Goal: Task Accomplishment & Management: Use online tool/utility

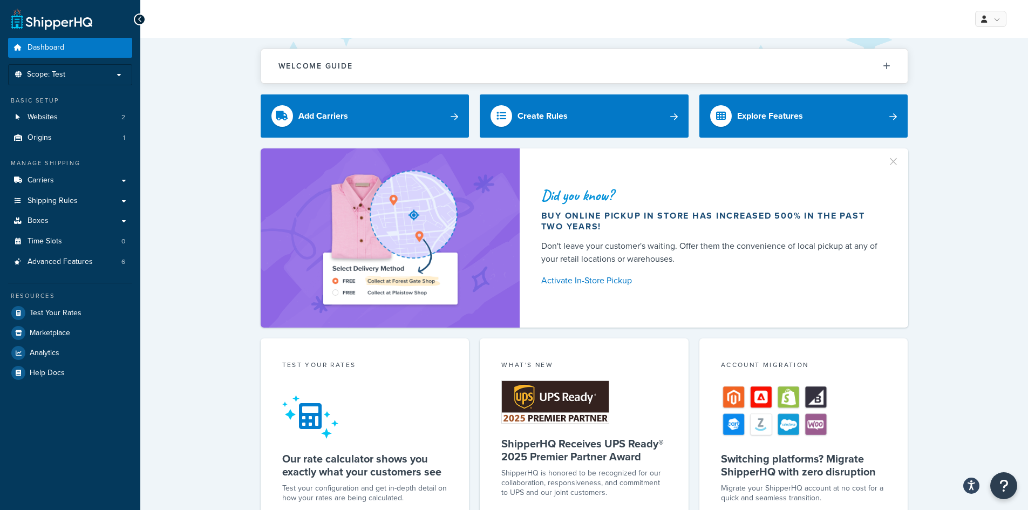
click at [193, 146] on div "Welcome Guide ShipperHQ: An Overview Carrier Setup Shipping Rules Overview Comm…" at bounding box center [584, 431] width 888 height 787
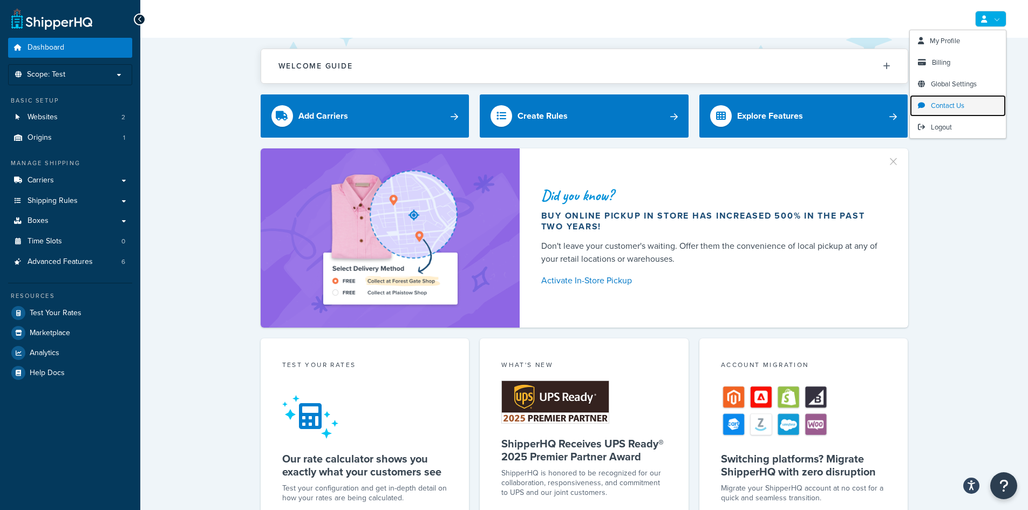
click at [965, 104] on span "Contact Us" at bounding box center [947, 105] width 33 height 10
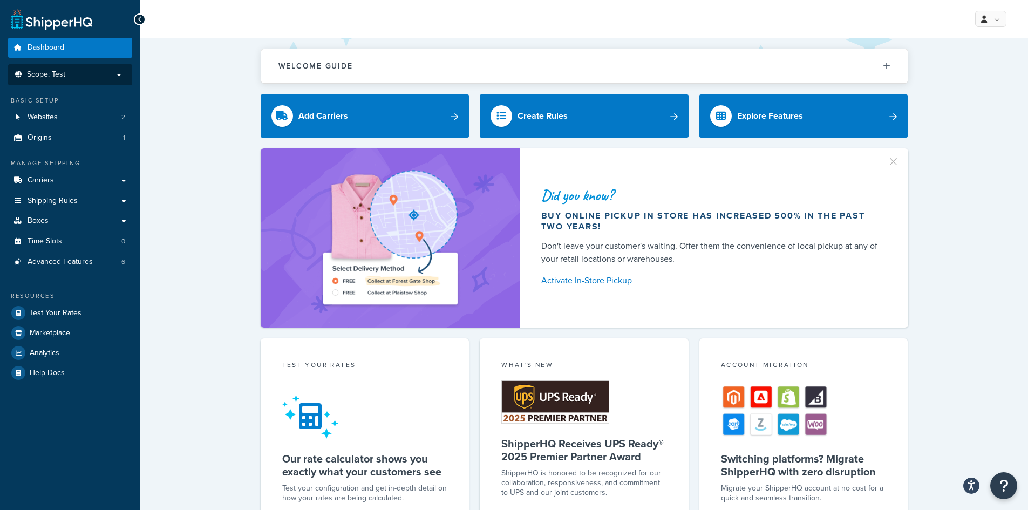
click at [78, 81] on li "Scope: Test" at bounding box center [70, 74] width 124 height 21
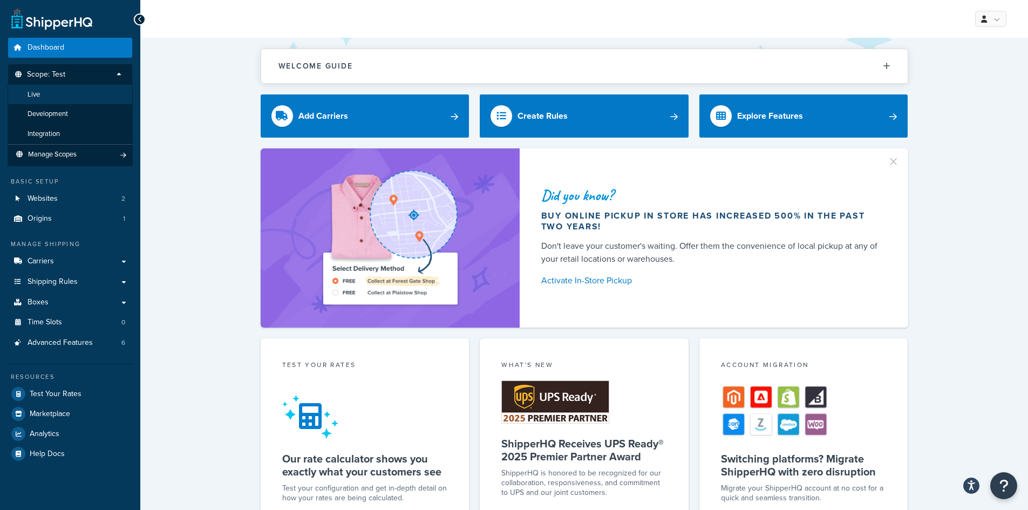
click at [67, 95] on li "Live" at bounding box center [70, 95] width 125 height 20
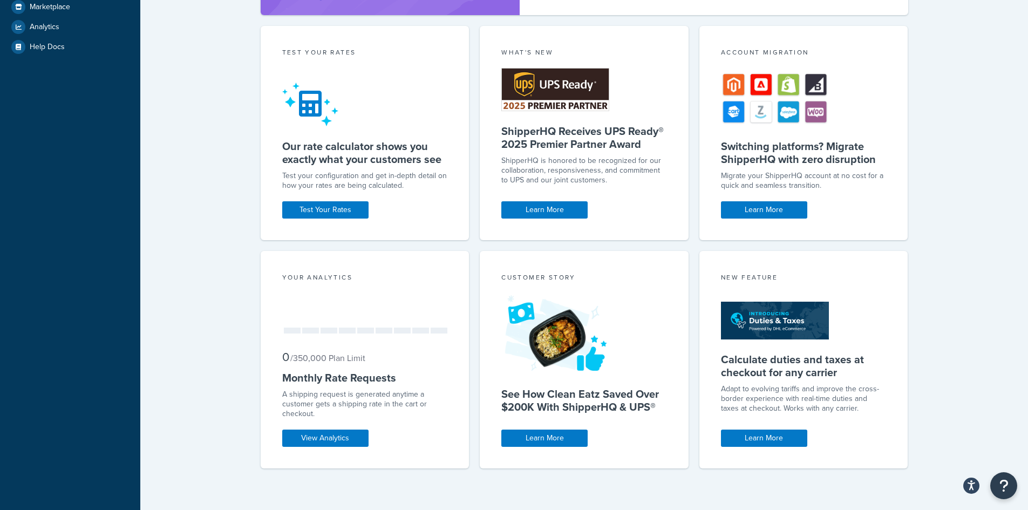
scroll to position [328, 0]
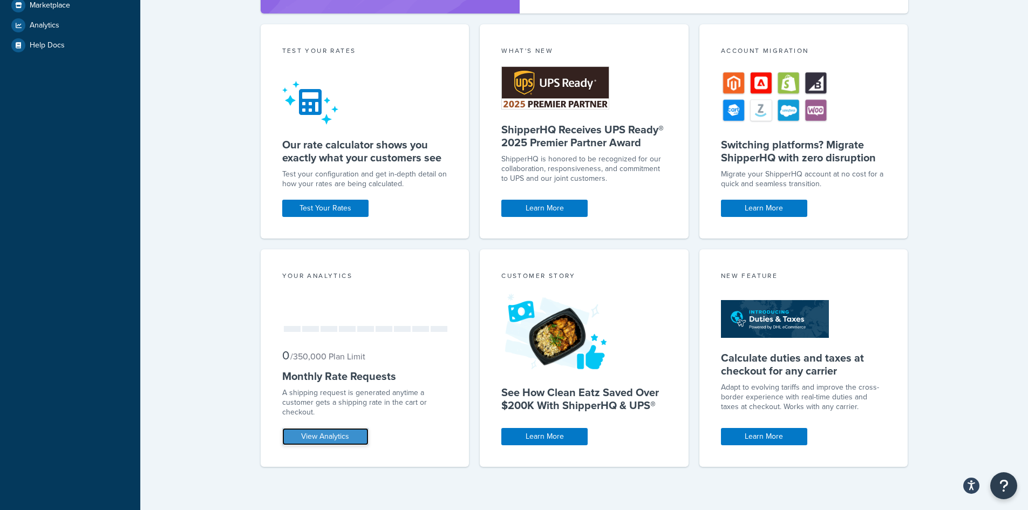
click at [317, 431] on link "View Analytics" at bounding box center [325, 436] width 86 height 17
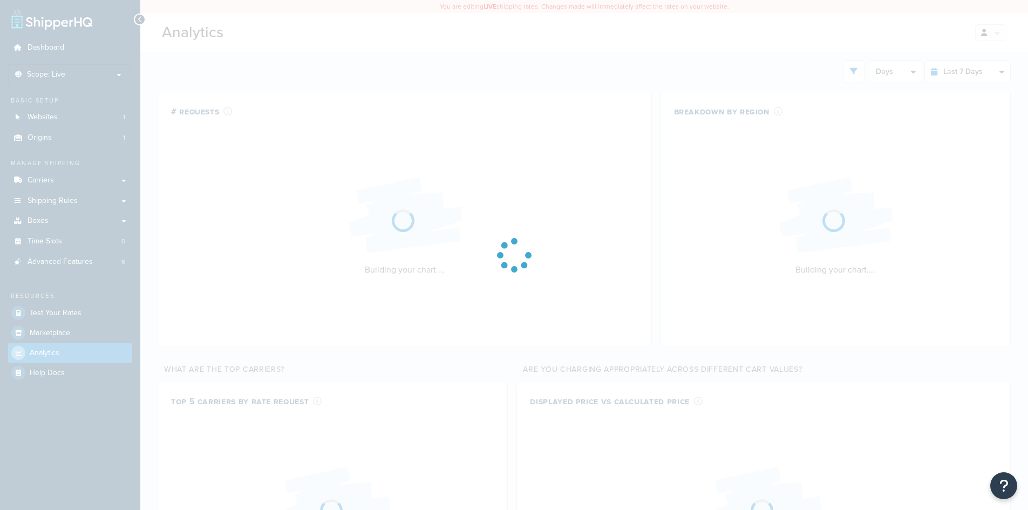
select select "last_7_days"
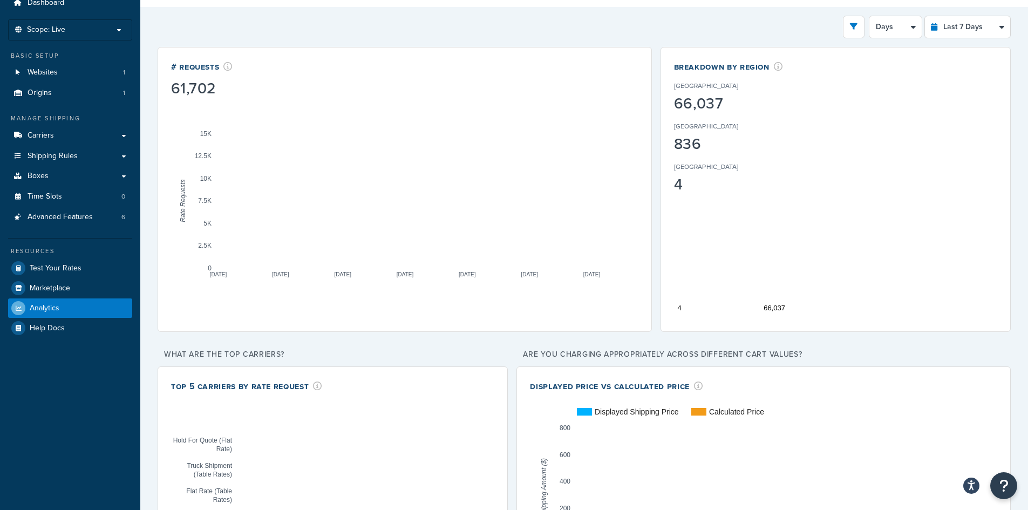
scroll to position [8, 0]
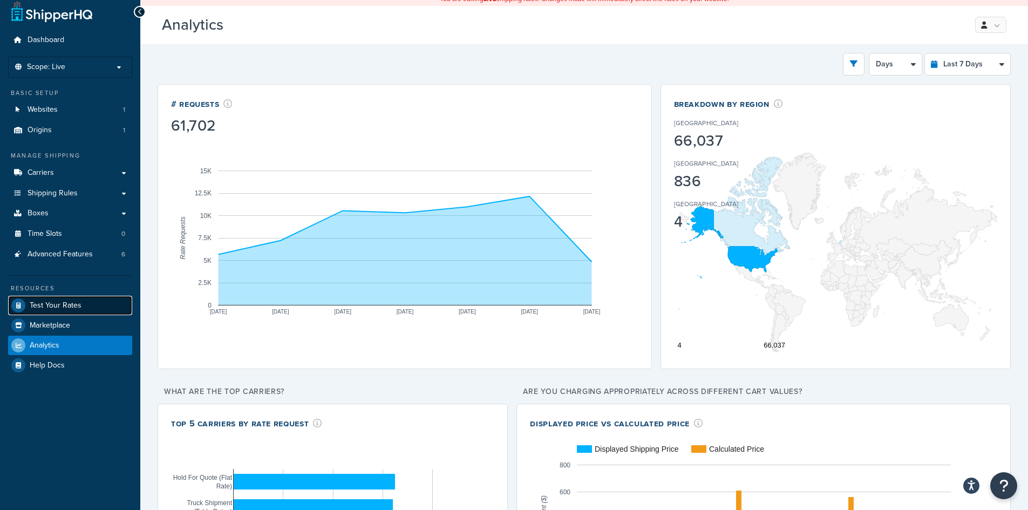
click at [71, 304] on span "Test Your Rates" at bounding box center [56, 305] width 52 height 9
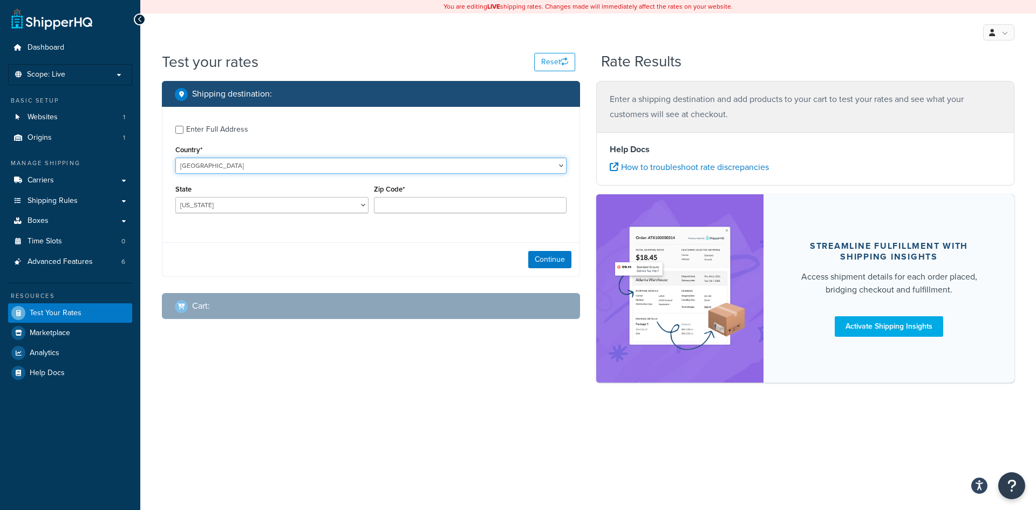
click at [204, 159] on select "[GEOGRAPHIC_DATA] [GEOGRAPHIC_DATA] [GEOGRAPHIC_DATA] [GEOGRAPHIC_DATA] [GEOGRA…" at bounding box center [370, 166] width 391 height 16
click at [277, 128] on label "Enter Full Address" at bounding box center [376, 128] width 381 height 17
click at [184, 128] on input "Enter Full Address" at bounding box center [179, 130] width 8 height 8
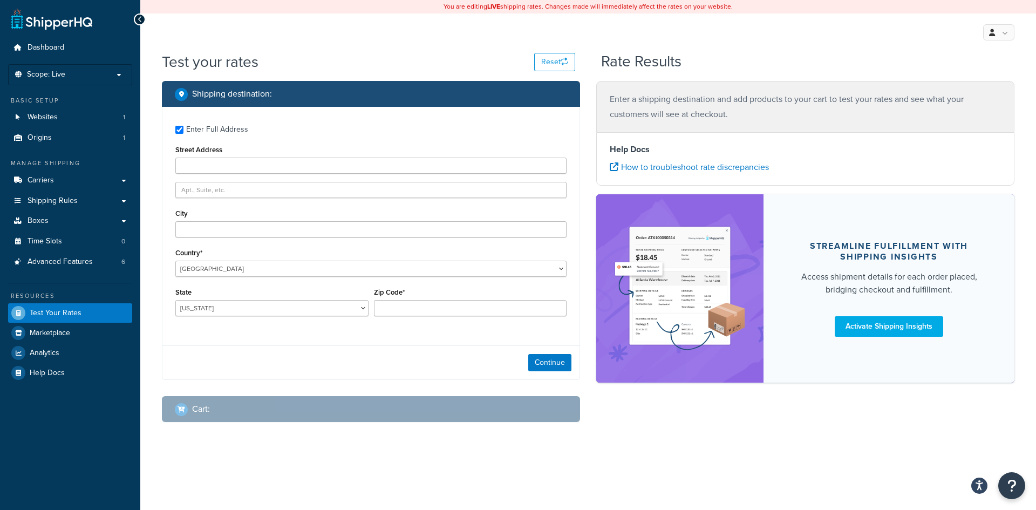
click at [205, 135] on div "Enter Full Address" at bounding box center [217, 129] width 62 height 15
click at [184, 134] on input "Enter Full Address" at bounding box center [179, 130] width 8 height 8
checkbox input "false"
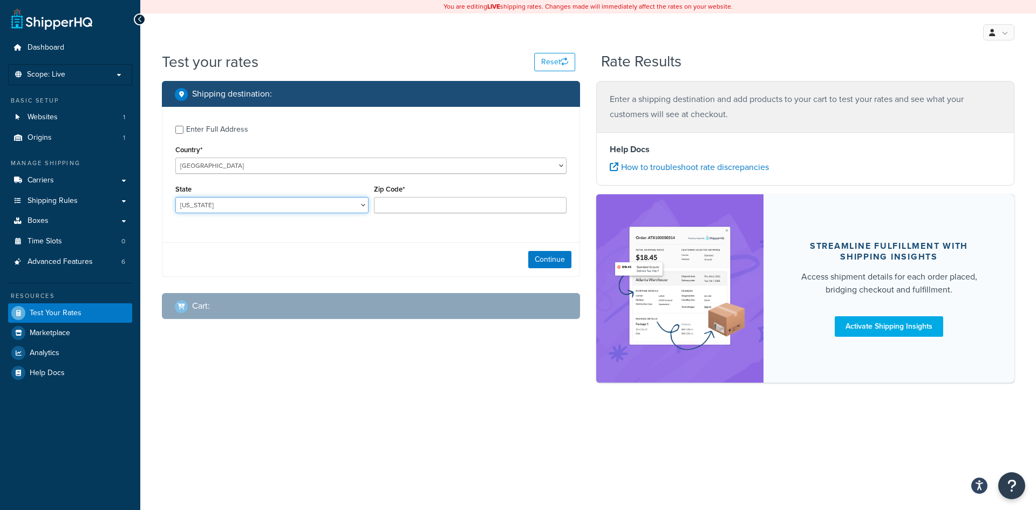
click at [215, 205] on select "[US_STATE] [US_STATE] [US_STATE] [US_STATE] [US_STATE] Armed Forces Americas Ar…" at bounding box center [271, 205] width 193 height 16
select select "NJ"
click at [175, 197] on select "[US_STATE] [US_STATE] [US_STATE] [US_STATE] [US_STATE] Armed Forces Americas Ar…" at bounding box center [271, 205] width 193 height 16
click at [456, 207] on input "Zip Code*" at bounding box center [470, 205] width 193 height 16
type input "08005"
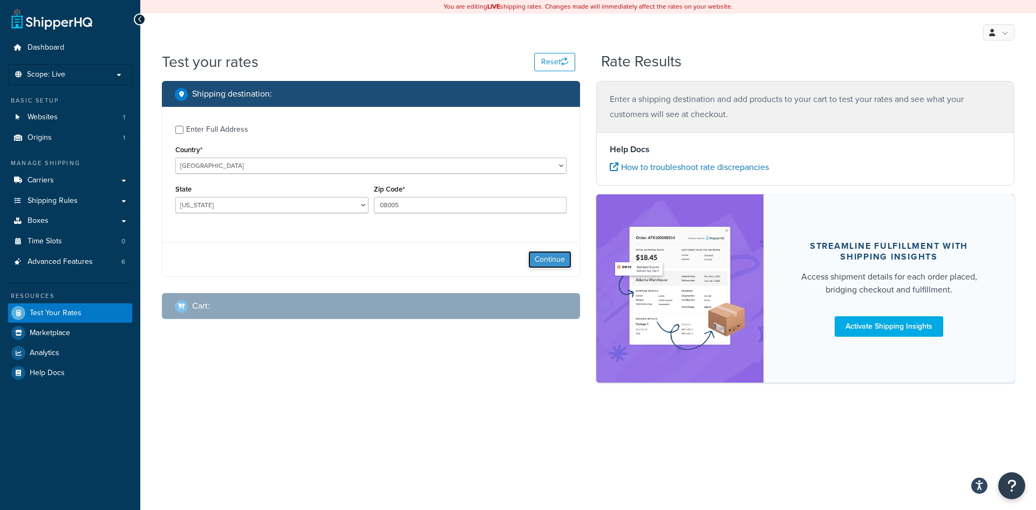
click at [563, 263] on button "Continue" at bounding box center [550, 259] width 43 height 17
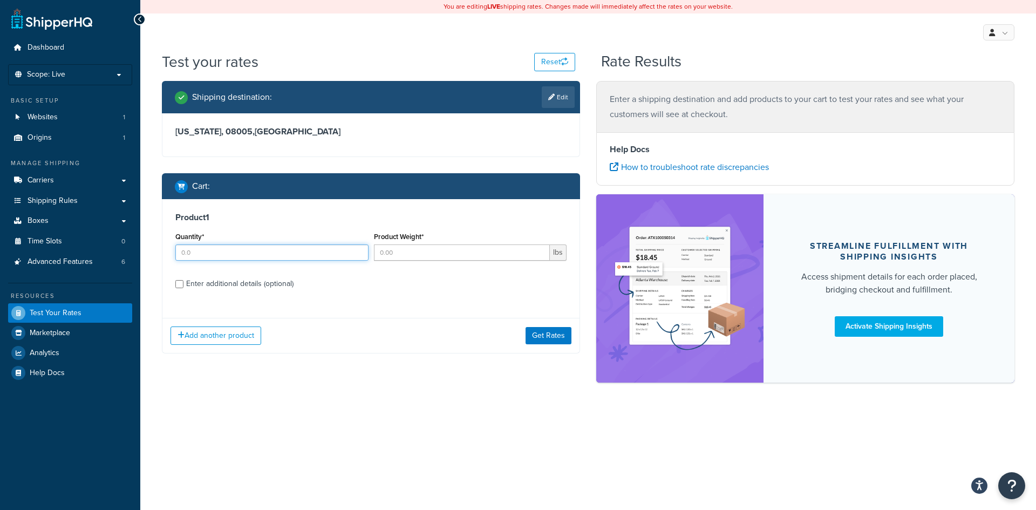
click at [220, 258] on input "Quantity*" at bounding box center [271, 253] width 193 height 16
click at [200, 254] on input "Quantity*" at bounding box center [271, 253] width 193 height 16
click at [203, 258] on input "Quantity*" at bounding box center [271, 253] width 193 height 16
type input "1"
click at [437, 254] on input "Product Weight*" at bounding box center [462, 253] width 177 height 16
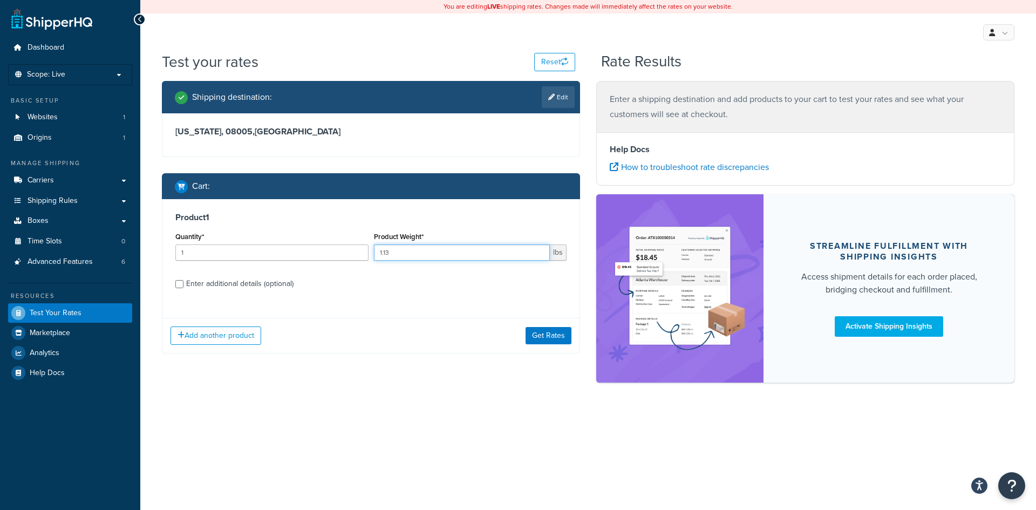
type input "1.13"
click at [215, 282] on div "Enter additional details (optional)" at bounding box center [239, 283] width 107 height 15
click at [184, 282] on input "Enter additional details (optional)" at bounding box center [179, 284] width 8 height 8
checkbox input "true"
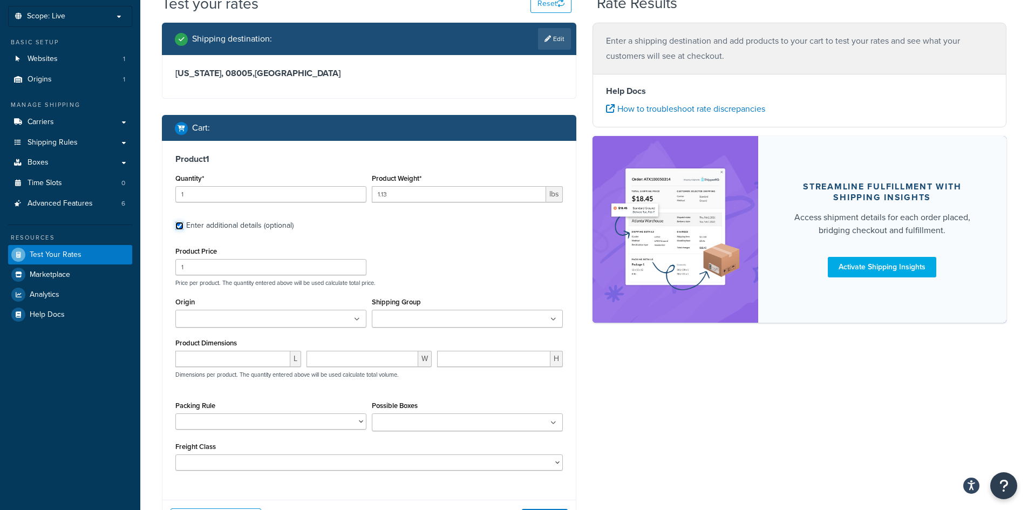
scroll to position [54, 0]
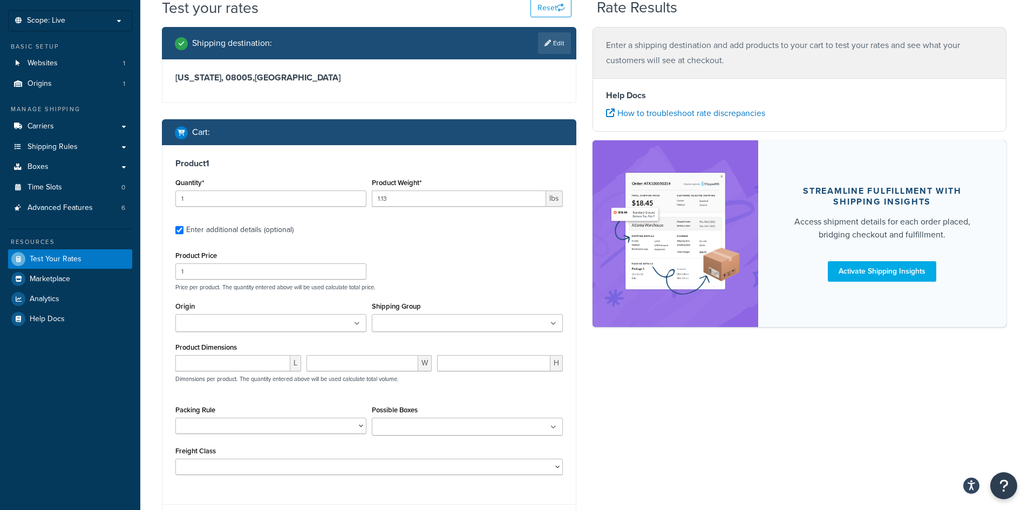
click at [473, 321] on ul at bounding box center [467, 323] width 191 height 18
type input "ha"
click at [460, 252] on div "Product Price 1 Price per product. The quantity entered above will be used calc…" at bounding box center [369, 269] width 393 height 43
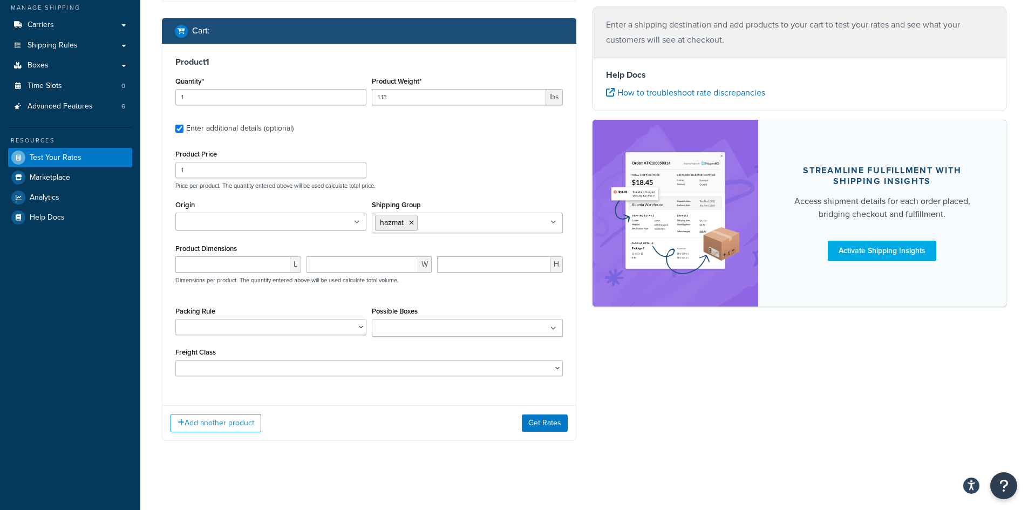
scroll to position [157, 0]
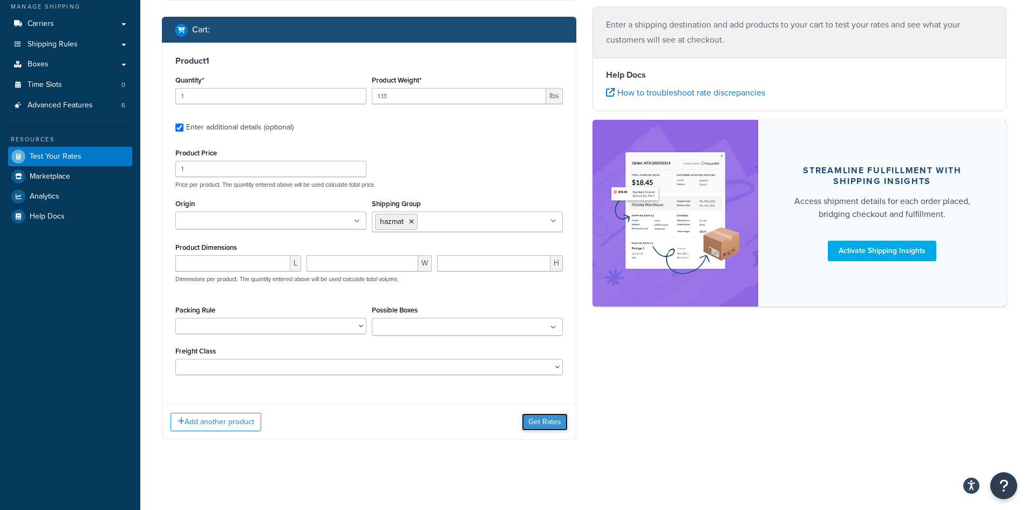
click at [549, 420] on button "Get Rates" at bounding box center [545, 422] width 46 height 17
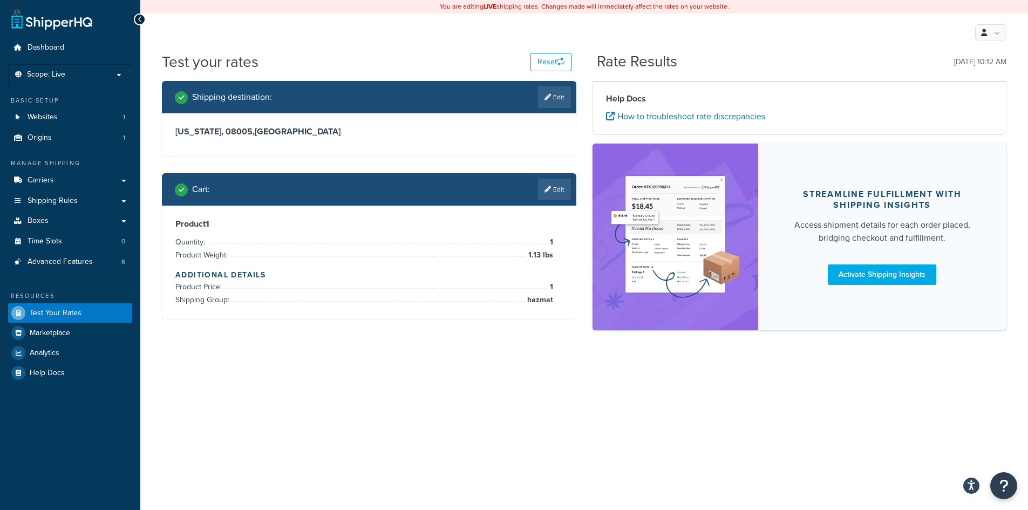
scroll to position [0, 0]
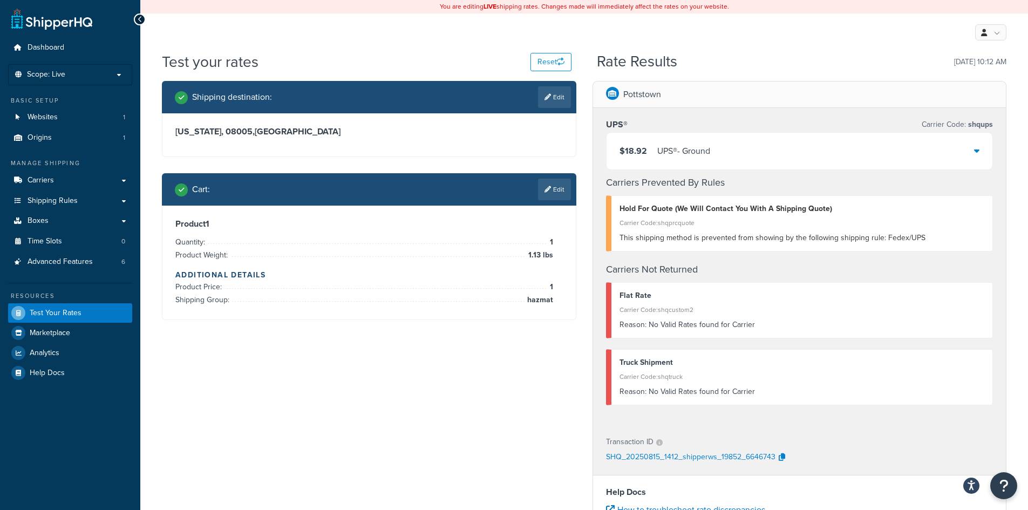
click at [767, 154] on div "$18.92 UPS® - Ground" at bounding box center [800, 151] width 387 height 37
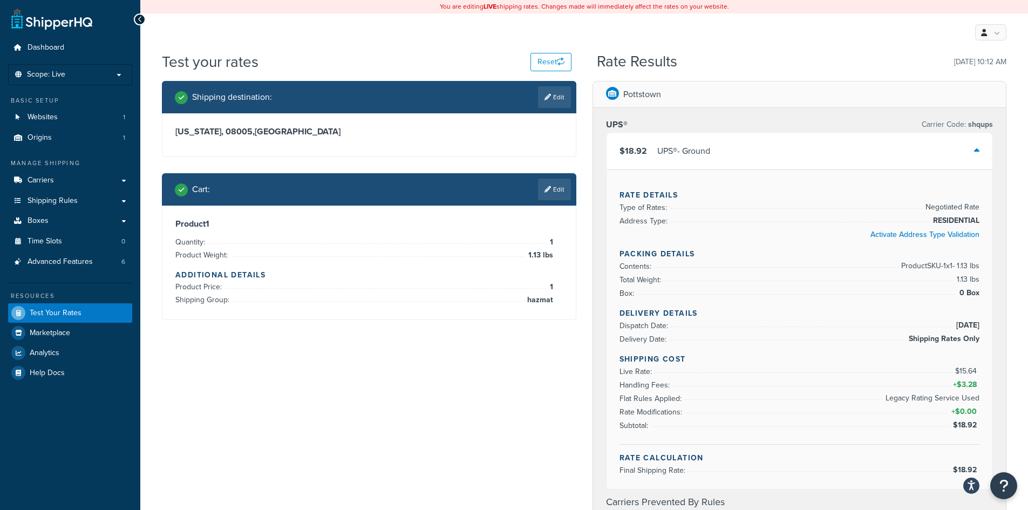
click at [914, 147] on div "$18.92 UPS® - Ground" at bounding box center [800, 151] width 387 height 37
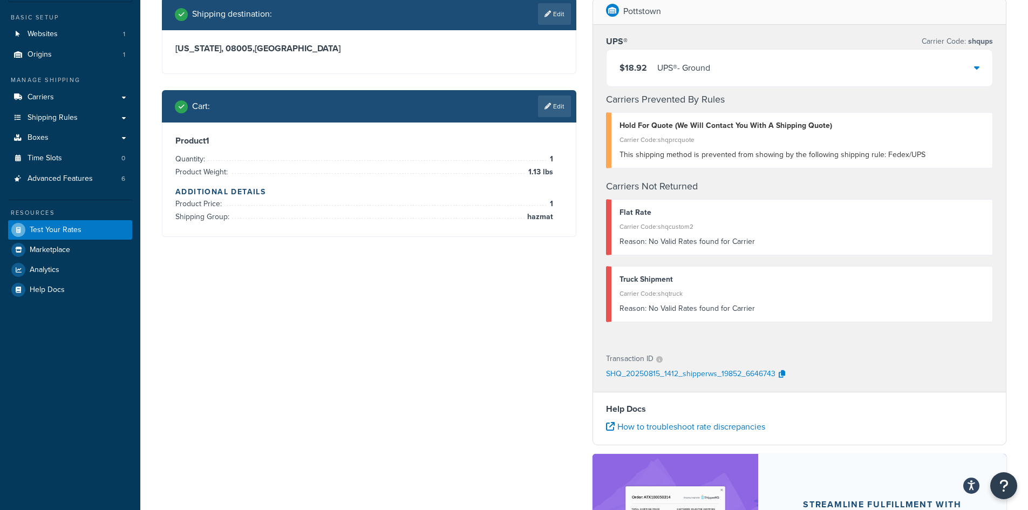
scroll to position [108, 0]
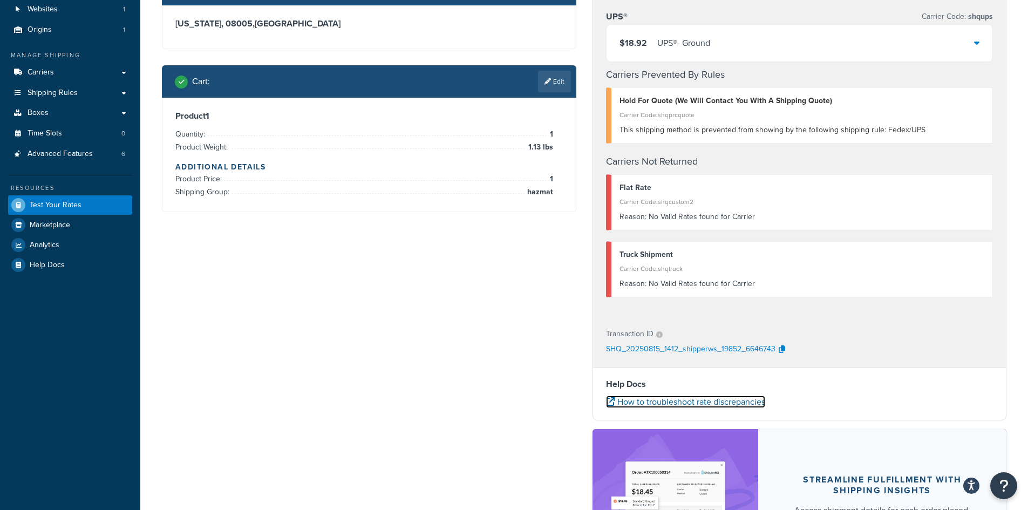
click at [706, 397] on link "How to troubleshoot rate discrepancies" at bounding box center [685, 402] width 159 height 12
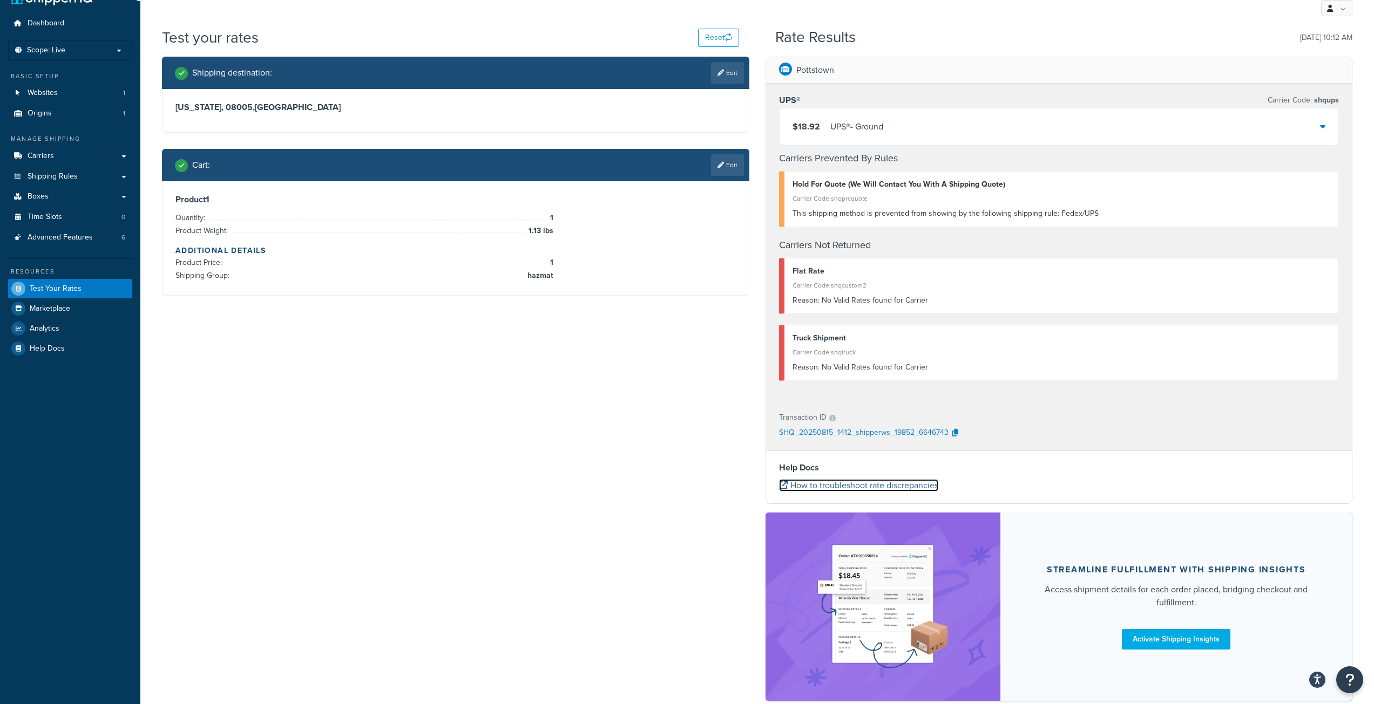
scroll to position [0, 0]
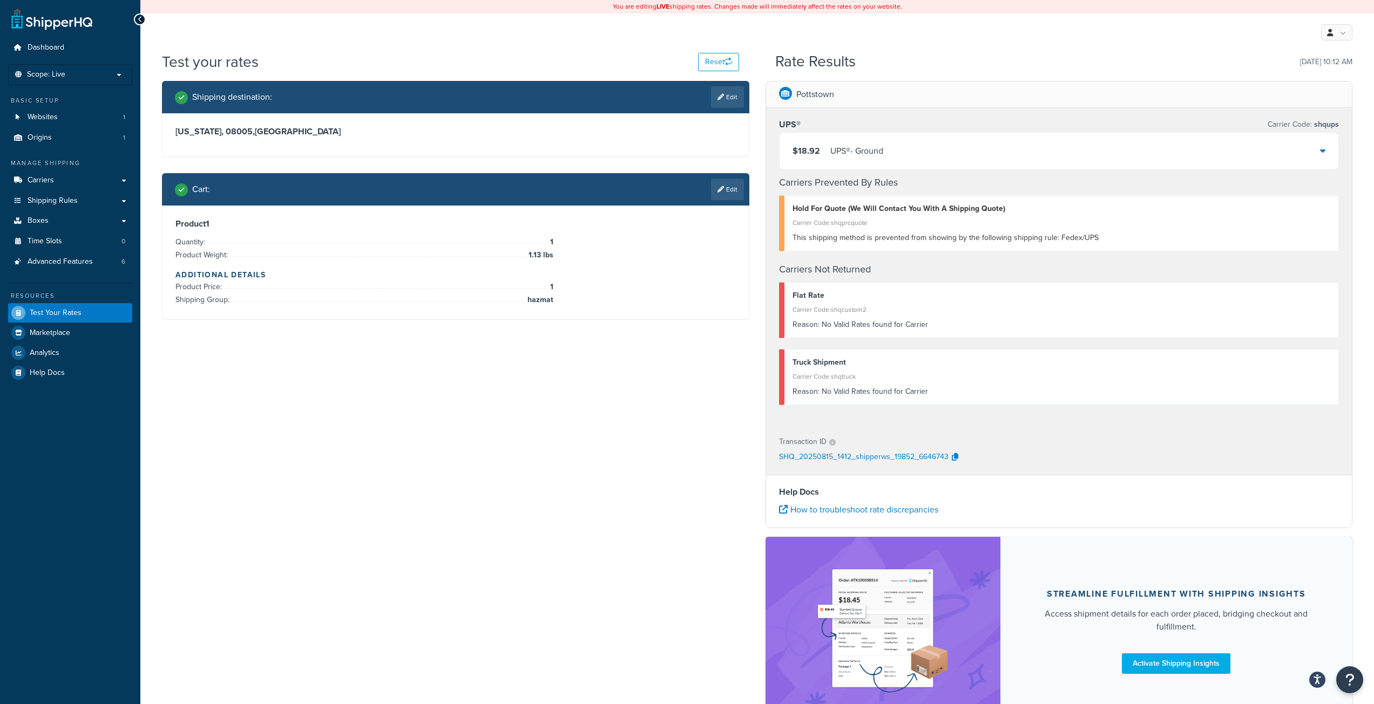
click at [1028, 147] on div "$18.92 UPS® - Ground" at bounding box center [1059, 151] width 559 height 37
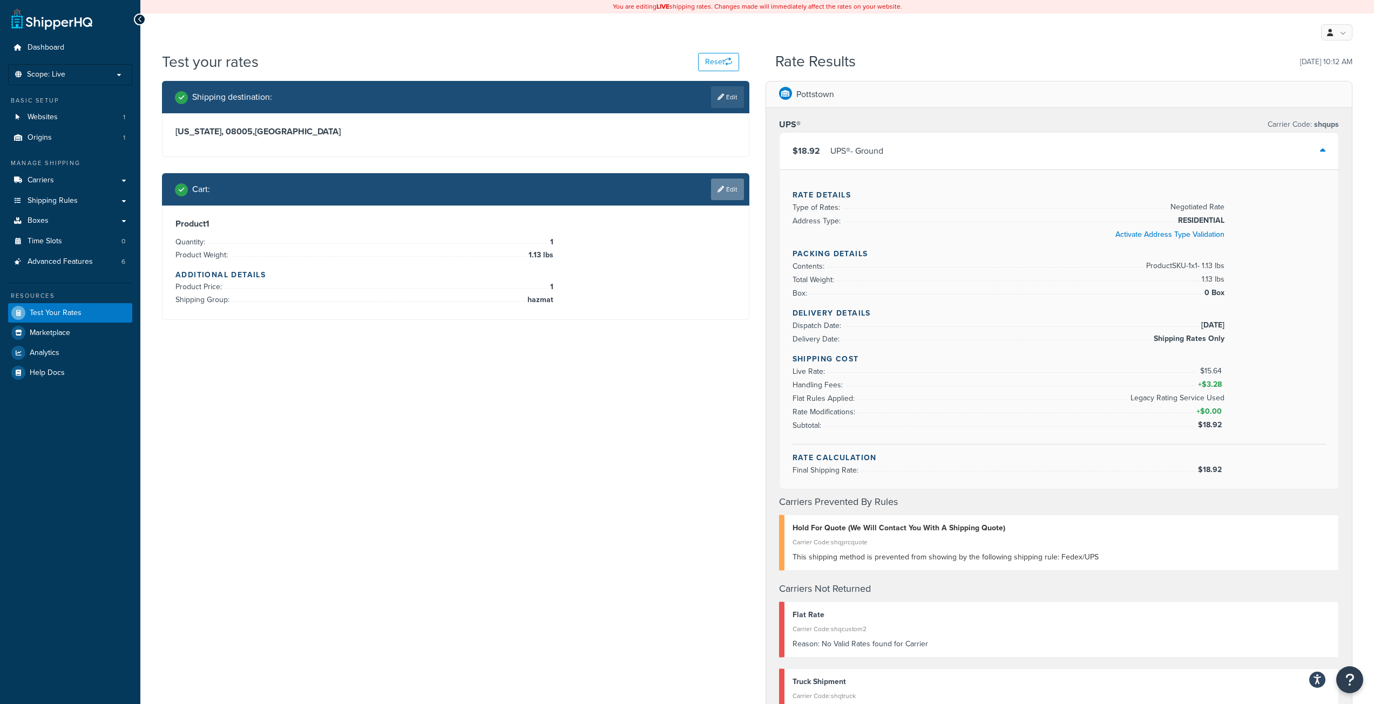
click at [727, 185] on link "Edit" at bounding box center [727, 190] width 33 height 22
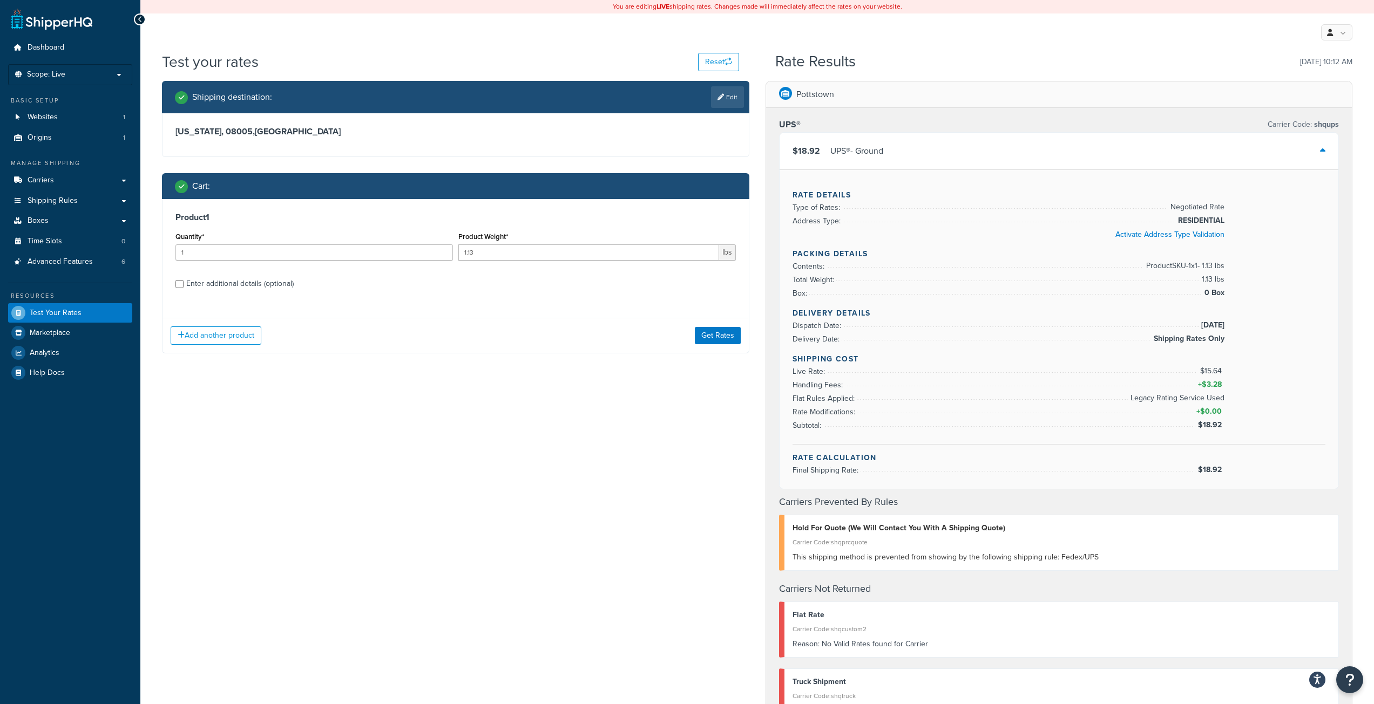
click at [208, 292] on div "Enter additional details (optional)" at bounding box center [239, 283] width 107 height 15
click at [184, 288] on input "Enter additional details (optional)" at bounding box center [179, 284] width 8 height 8
checkbox input "true"
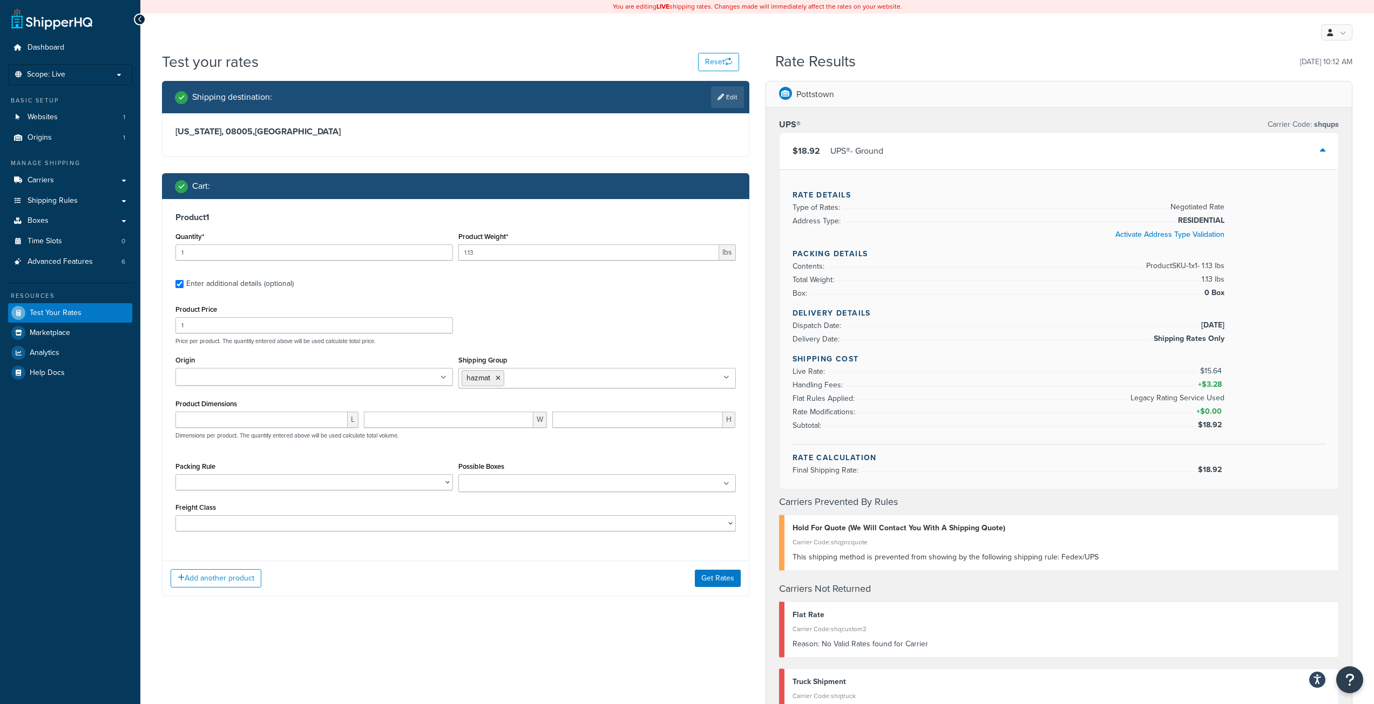
click at [315, 335] on div "Product Price 1 Price per product. The quantity entered above will be used calc…" at bounding box center [456, 323] width 566 height 43
click at [311, 324] on input "1" at bounding box center [313, 325] width 277 height 16
type input "39.97"
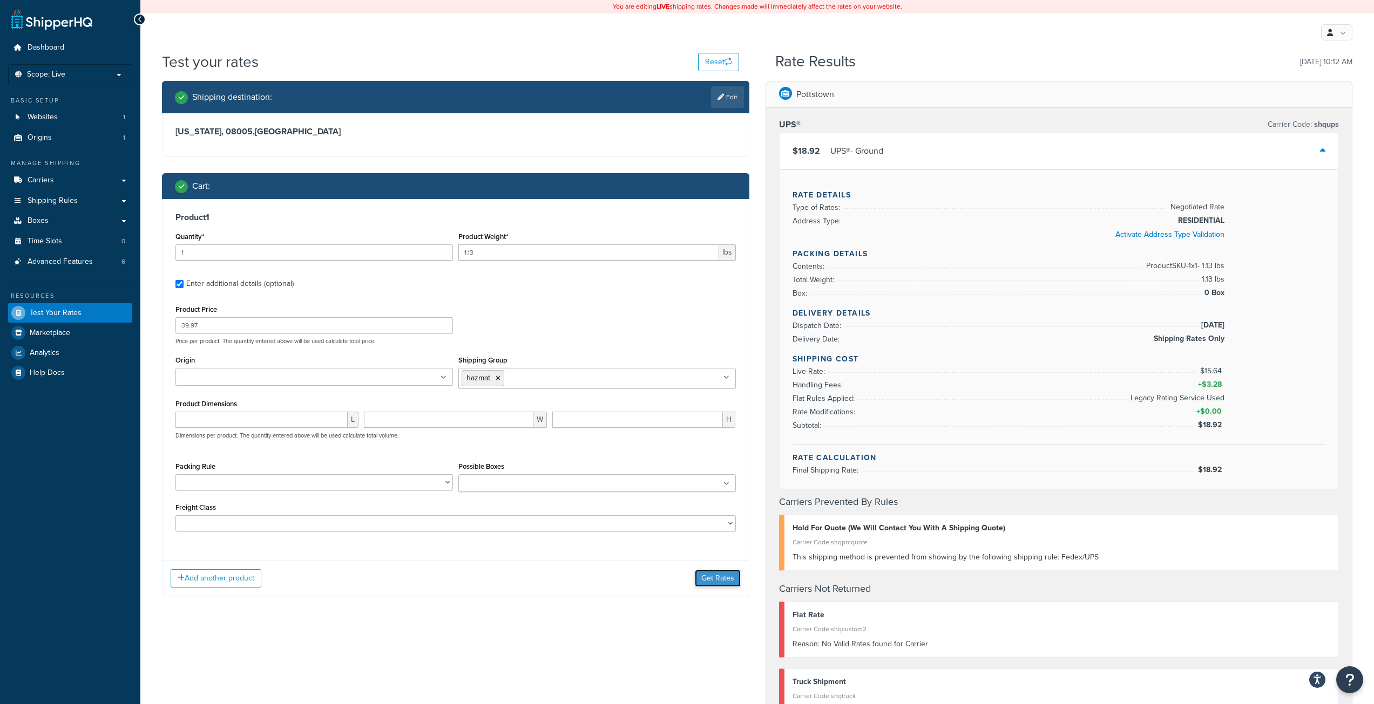
click at [710, 510] on button "Get Rates" at bounding box center [718, 578] width 46 height 17
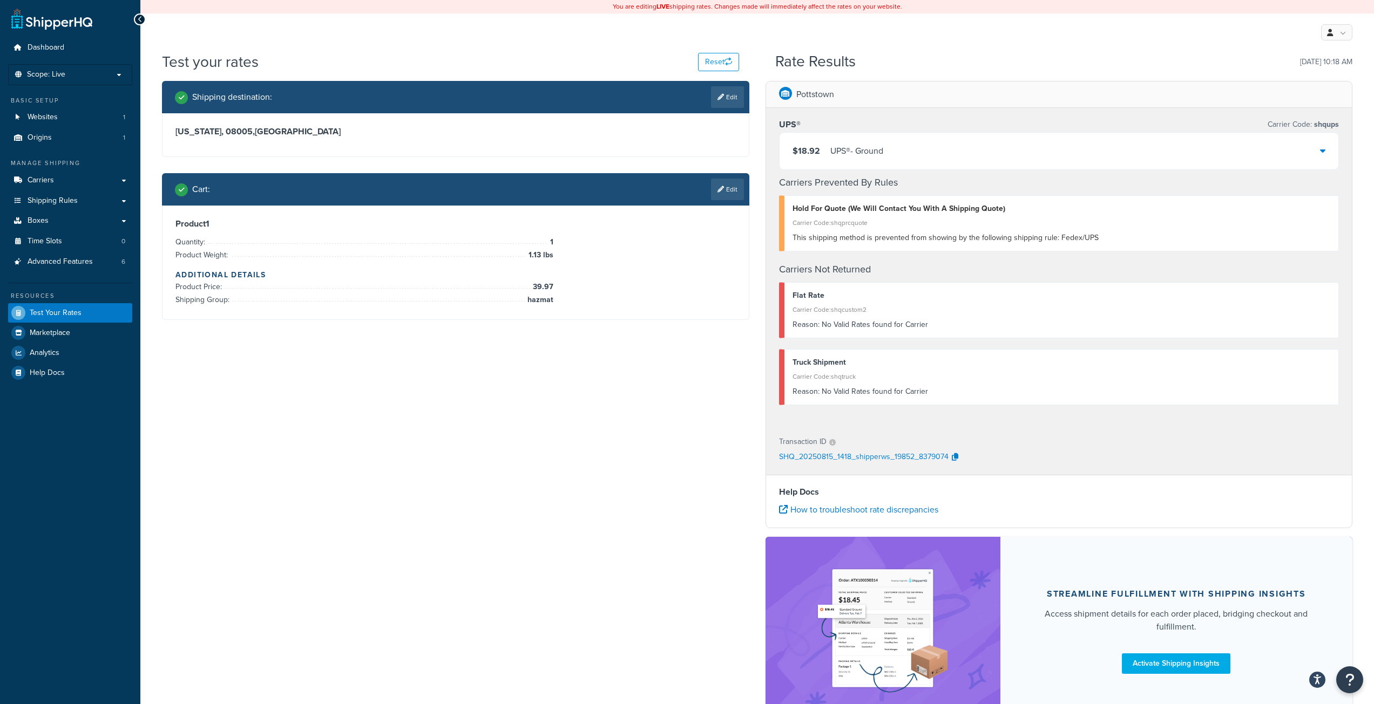
click at [1028, 154] on div "$18.92 UPS® - Ground" at bounding box center [1059, 151] width 559 height 37
